Goal: Check status: Check status

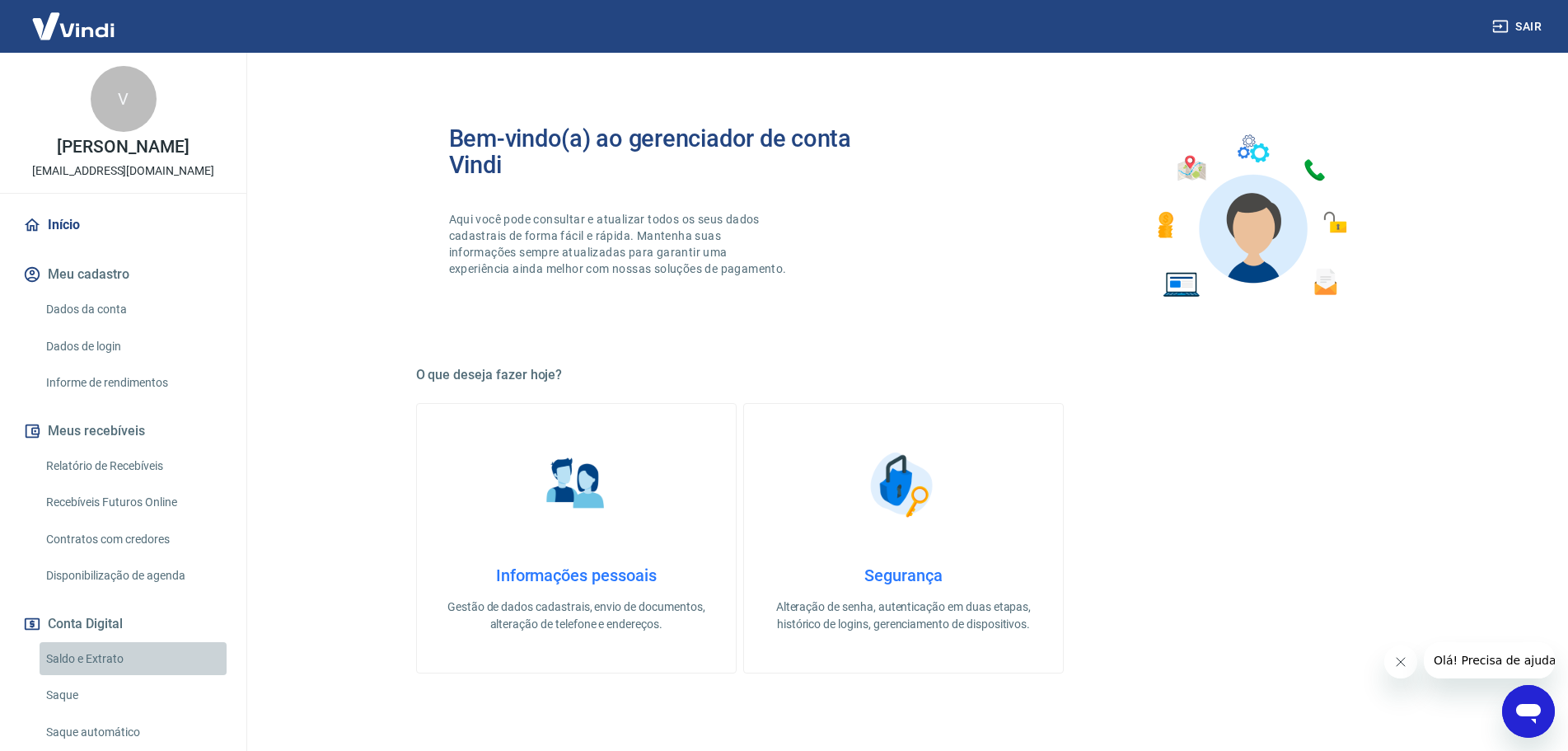
click at [143, 663] on link "Saldo e Extrato" at bounding box center [133, 659] width 187 height 34
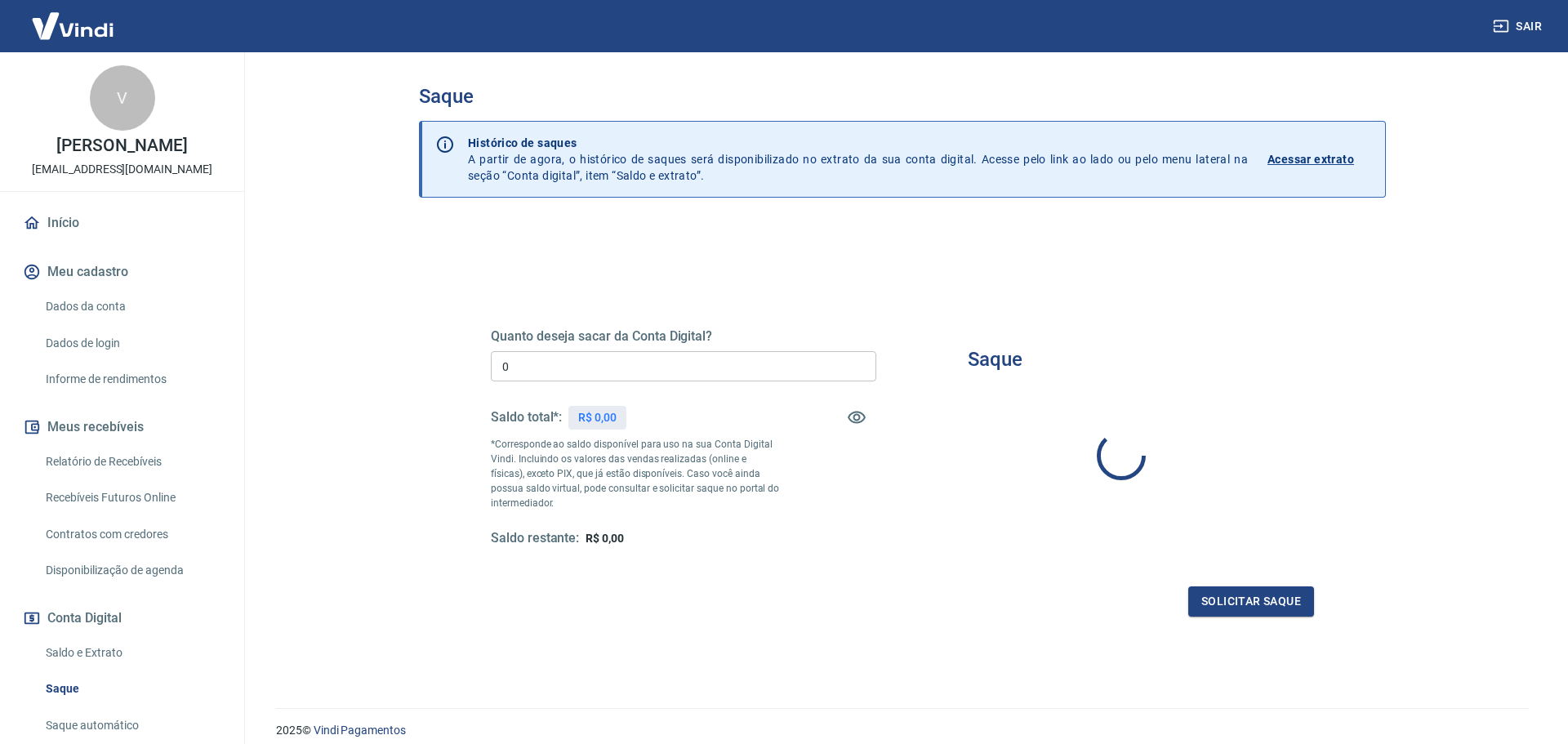
type input "R$ 0,00"
